Goal: Task Accomplishment & Management: Complete application form

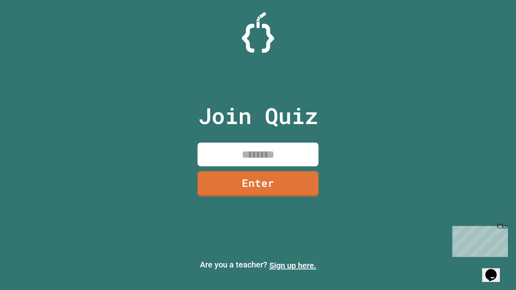
click at [293, 266] on link "Sign up here." at bounding box center [292, 266] width 47 height 10
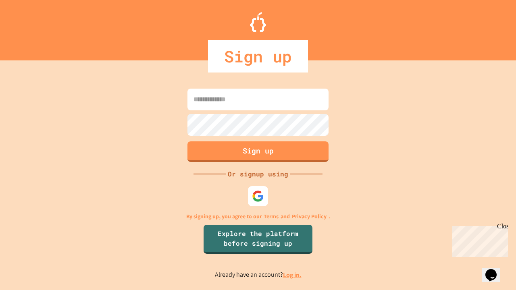
click at [293, 275] on link "Log in." at bounding box center [292, 275] width 19 height 8
